Goal: Information Seeking & Learning: Learn about a topic

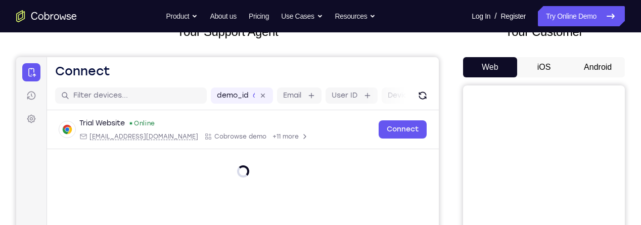
scroll to position [60, 0]
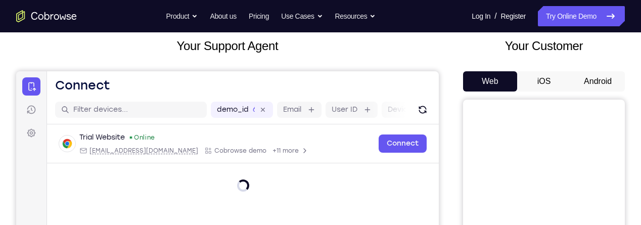
click at [592, 79] on button "Android" at bounding box center [598, 81] width 54 height 20
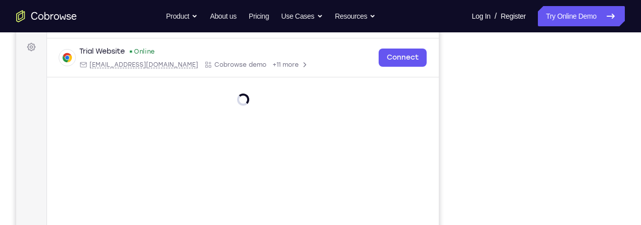
scroll to position [148, 0]
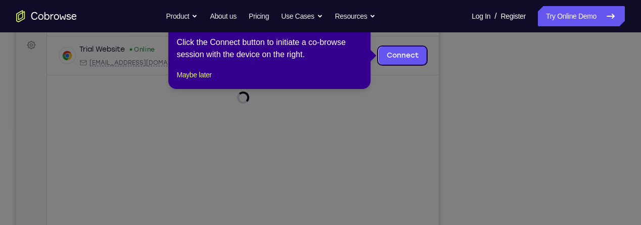
click at [491, 109] on icon at bounding box center [320, 112] width 641 height 225
click at [191, 81] on button "Maybe later" at bounding box center [193, 75] width 35 height 12
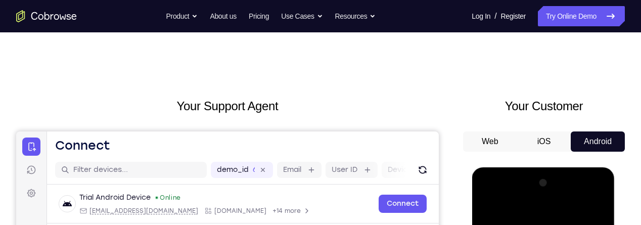
scroll to position [314, 0]
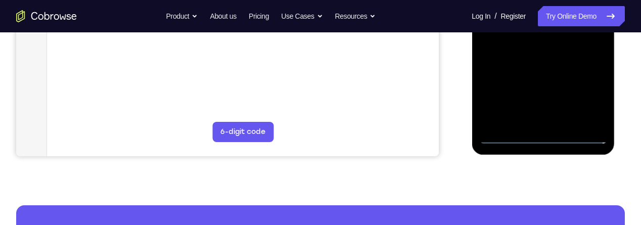
click at [541, 138] on div at bounding box center [542, 2] width 127 height 283
click at [590, 99] on div at bounding box center [542, 2] width 127 height 283
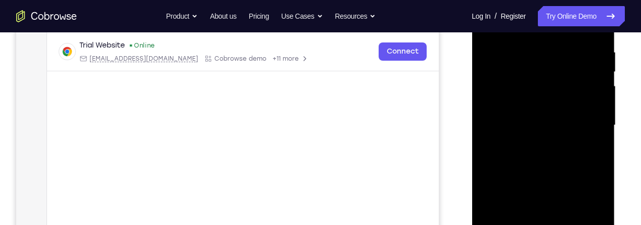
scroll to position [155, 0]
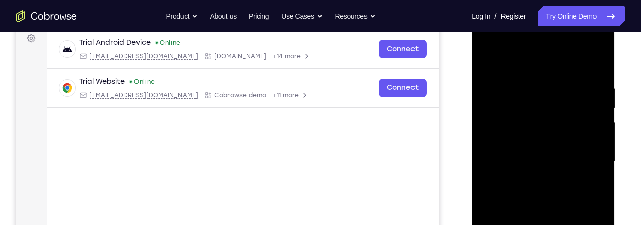
click at [535, 68] on div at bounding box center [542, 161] width 127 height 283
click at [586, 159] on div at bounding box center [542, 161] width 127 height 283
click at [534, 179] on div at bounding box center [542, 161] width 127 height 283
click at [534, 150] on div at bounding box center [542, 161] width 127 height 283
click at [512, 141] on div at bounding box center [542, 161] width 127 height 283
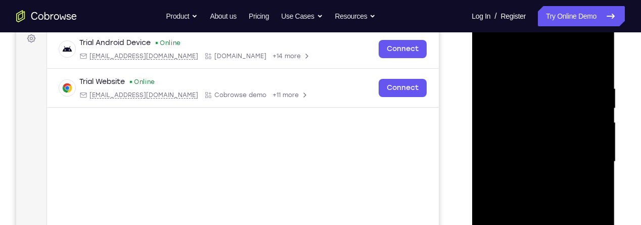
click at [561, 161] on div at bounding box center [542, 161] width 127 height 283
click at [544, 195] on div at bounding box center [542, 161] width 127 height 283
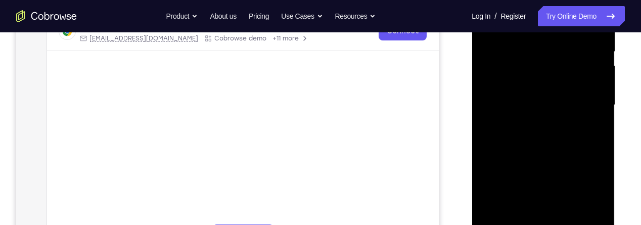
scroll to position [214, 0]
click at [541, 128] on div at bounding box center [542, 102] width 127 height 283
click at [555, 138] on div at bounding box center [542, 102] width 127 height 283
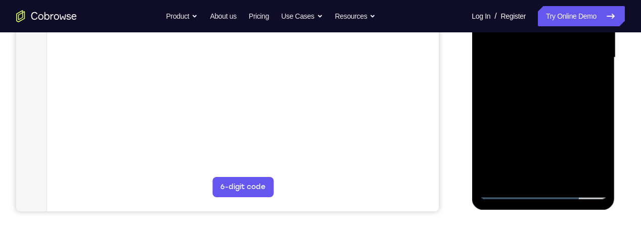
scroll to position [278, 0]
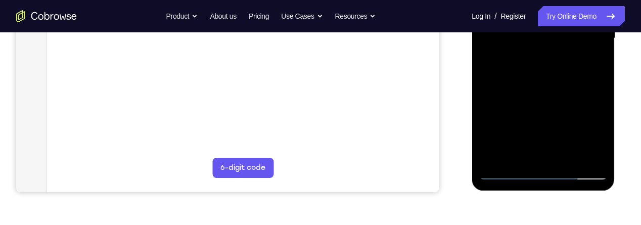
click at [550, 78] on div at bounding box center [542, 38] width 127 height 283
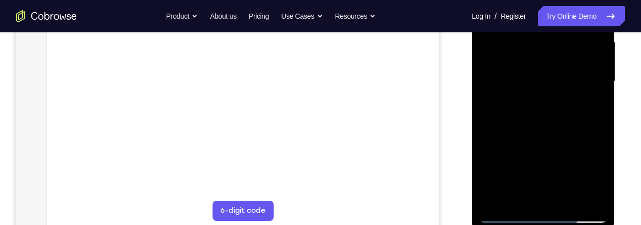
scroll to position [234, 0]
click at [568, 201] on div at bounding box center [542, 82] width 127 height 283
click at [556, 133] on div at bounding box center [542, 82] width 127 height 283
click at [551, 94] on div at bounding box center [542, 82] width 127 height 283
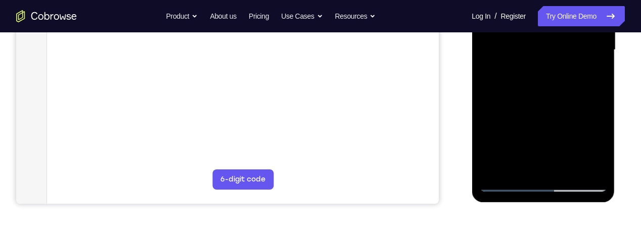
scroll to position [268, 0]
click at [590, 76] on div at bounding box center [542, 48] width 127 height 283
click at [590, 77] on div at bounding box center [542, 48] width 127 height 283
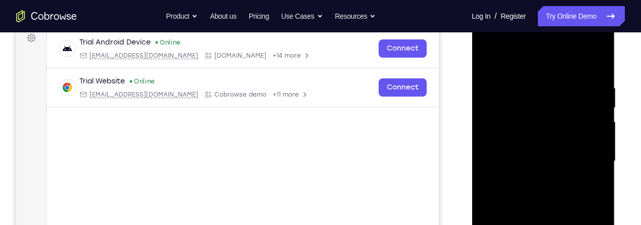
scroll to position [154, 0]
click at [488, 63] on div at bounding box center [542, 162] width 127 height 283
click at [639, 144] on div "Your Support Agent Your Customer Web iOS Android Next Steps We’d be happy to gi…" at bounding box center [320, 211] width 641 height 667
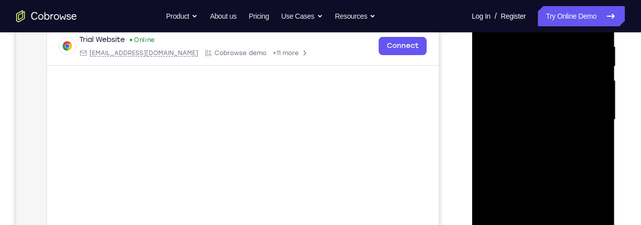
scroll to position [197, 0]
click at [535, 189] on div at bounding box center [542, 119] width 127 height 283
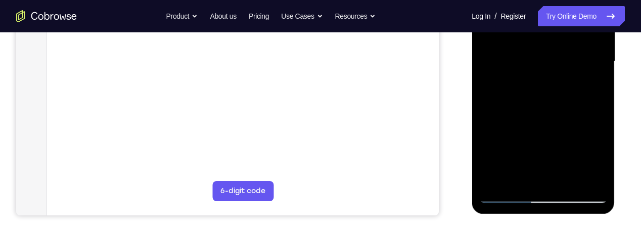
scroll to position [257, 0]
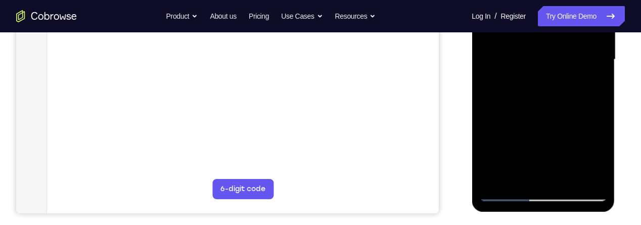
click at [590, 87] on div at bounding box center [542, 59] width 127 height 283
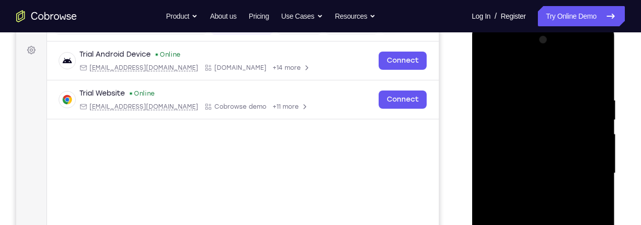
scroll to position [138, 0]
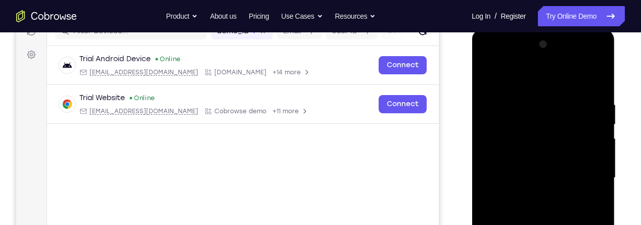
click at [488, 78] on div at bounding box center [542, 177] width 127 height 283
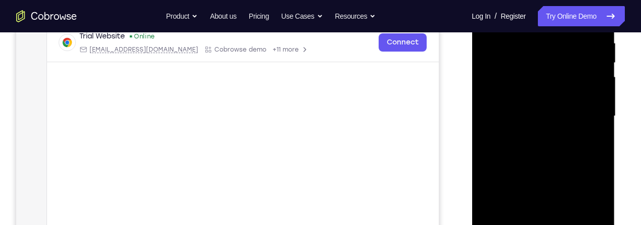
scroll to position [201, 0]
click at [541, 173] on div at bounding box center [542, 115] width 127 height 283
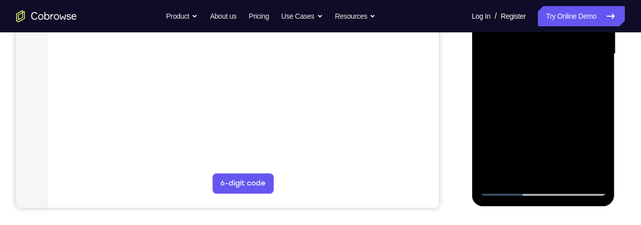
scroll to position [264, 0]
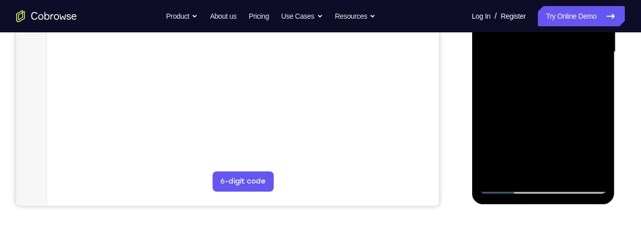
click at [589, 80] on div at bounding box center [542, 52] width 127 height 283
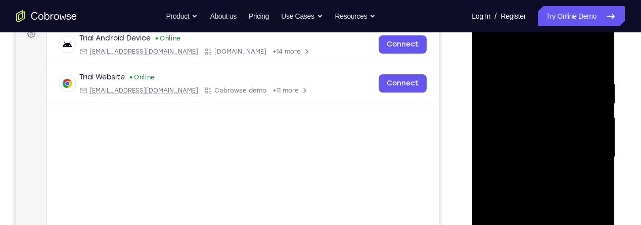
scroll to position [158, 0]
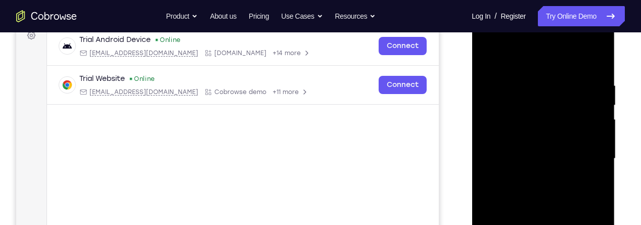
click at [489, 62] on div at bounding box center [542, 158] width 127 height 283
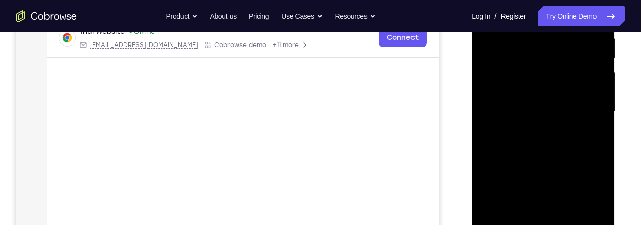
scroll to position [207, 0]
click at [536, 190] on div at bounding box center [542, 109] width 127 height 283
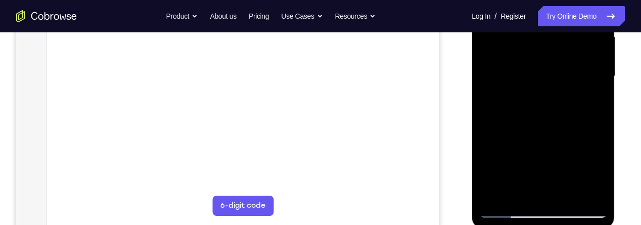
scroll to position [243, 0]
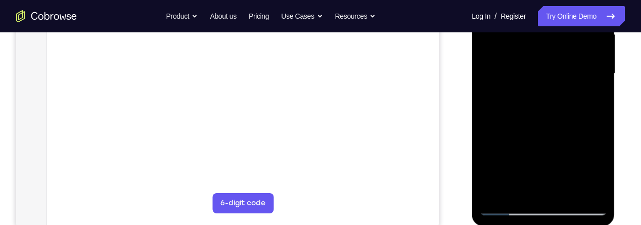
click at [592, 100] on div at bounding box center [542, 73] width 127 height 283
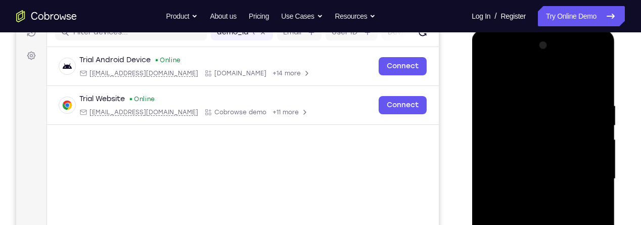
scroll to position [134, 0]
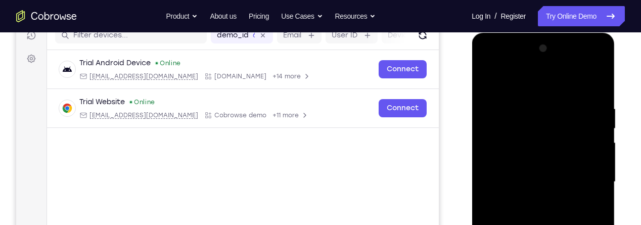
click at [487, 82] on div at bounding box center [542, 181] width 127 height 283
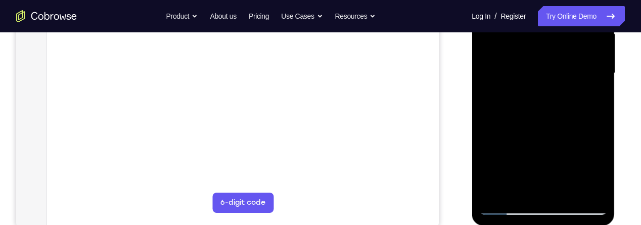
scroll to position [244, 0]
click at [536, 154] on div at bounding box center [542, 72] width 127 height 283
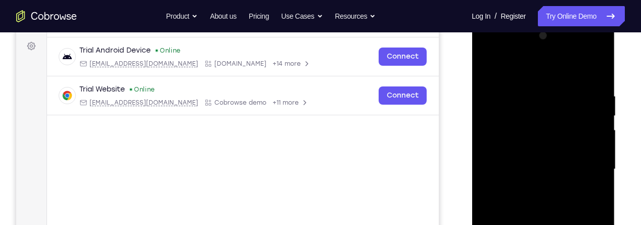
scroll to position [146, 0]
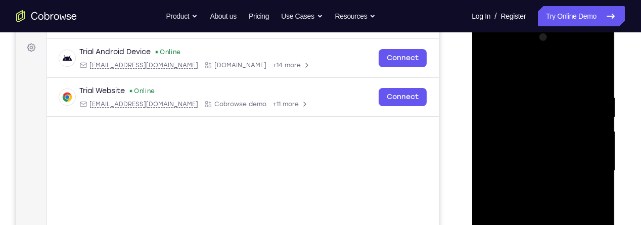
click at [488, 70] on div at bounding box center [542, 170] width 127 height 283
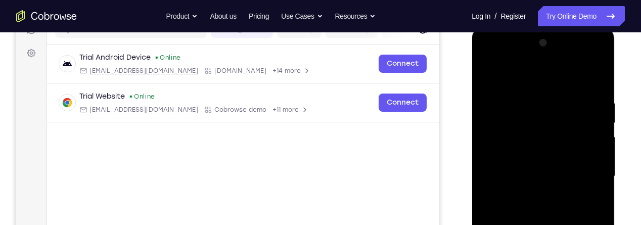
scroll to position [139, 0]
click at [492, 77] on div at bounding box center [542, 177] width 127 height 283
click at [600, 75] on div at bounding box center [542, 177] width 127 height 283
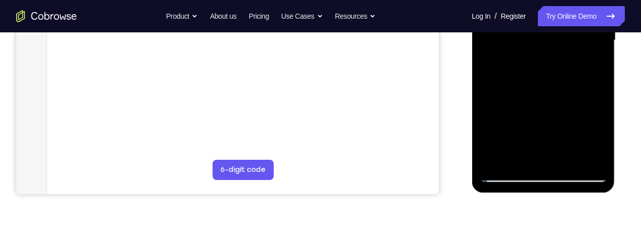
scroll to position [276, 0]
click at [567, 161] on div at bounding box center [542, 39] width 127 height 283
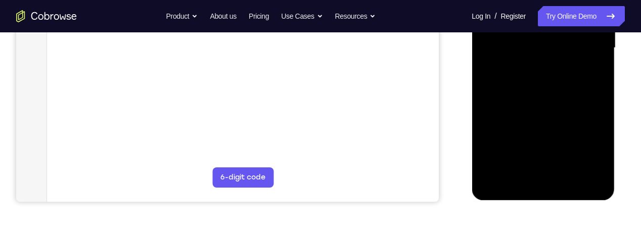
scroll to position [0, 0]
